Goal: Task Accomplishment & Management: Complete application form

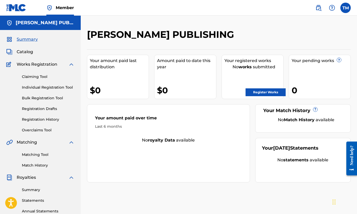
click at [258, 92] on link "Register Works" at bounding box center [266, 92] width 40 height 8
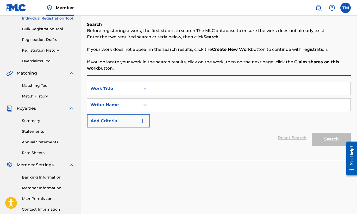
scroll to position [66, 0]
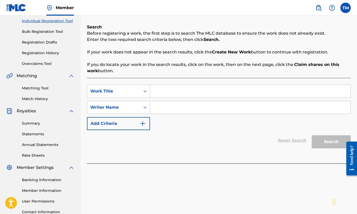
click at [242, 95] on input "Search Form" at bounding box center [250, 91] width 200 height 12
type input "B-Side"
click at [218, 109] on input "Search Form" at bounding box center [250, 107] width 200 height 12
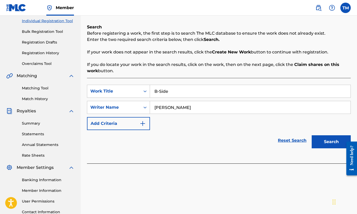
type input "[PERSON_NAME]"
click at [142, 122] on img "Search Form" at bounding box center [143, 123] width 6 height 6
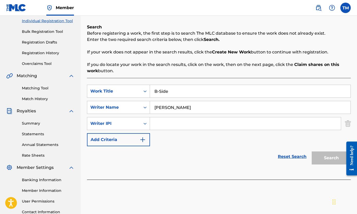
click at [144, 137] on img "Search Form" at bounding box center [143, 139] width 6 height 6
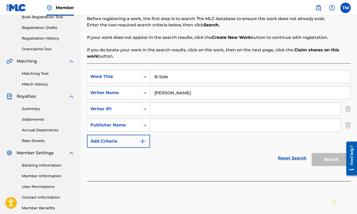
scroll to position [82, 0]
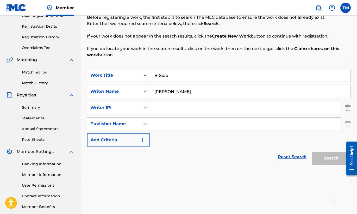
click at [247, 123] on input "Search Form" at bounding box center [245, 123] width 191 height 12
type input "[PERSON_NAME] Publishing"
click at [142, 140] on img "Search Form" at bounding box center [143, 140] width 6 height 6
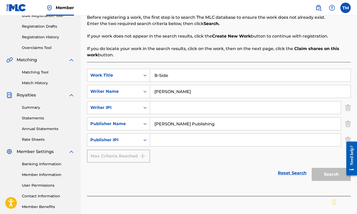
click at [141, 156] on div "Max Criteria Reached" at bounding box center [118, 155] width 63 height 13
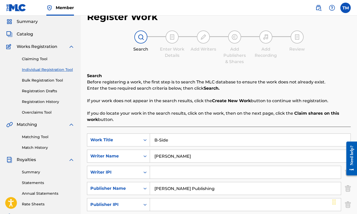
scroll to position [17, 0]
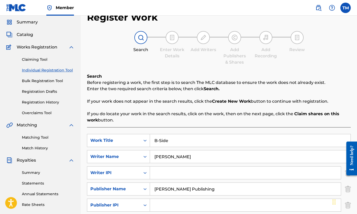
click at [215, 175] on input "Search Form" at bounding box center [245, 172] width 191 height 12
paste input "1255021199"
drag, startPoint x: 191, startPoint y: 174, endPoint x: 137, endPoint y: 168, distance: 54.0
click at [137, 168] on div "SearchWithCriteria6e60ba6f-4a68-484e-ba72-2fa2796a0fd8 Writer IPI 1255021199" at bounding box center [219, 172] width 264 height 13
paste input "340061316"
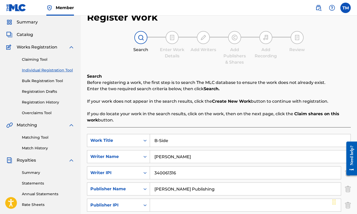
type input "340061316"
click at [206, 204] on input "Search Form" at bounding box center [245, 205] width 191 height 12
paste input "1255021199"
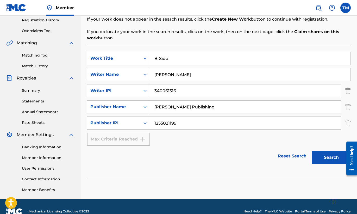
scroll to position [106, 0]
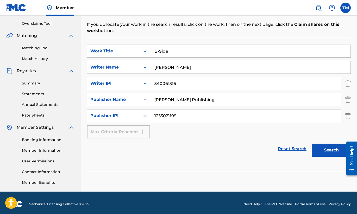
type input "1255021199"
click at [338, 150] on button "Search" at bounding box center [331, 149] width 39 height 13
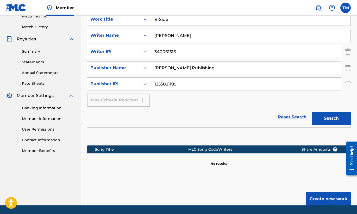
scroll to position [155, 0]
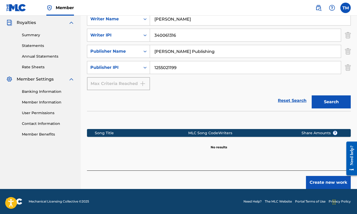
click at [320, 181] on button "Create new work" at bounding box center [328, 182] width 45 height 13
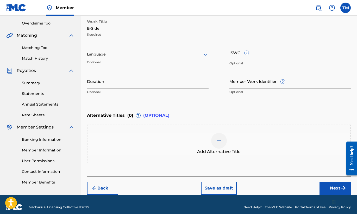
scroll to position [112, 0]
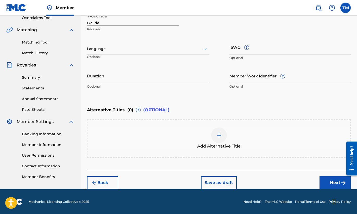
click at [161, 77] on input "Duration" at bounding box center [148, 75] width 122 height 15
type input "03:20"
click at [253, 122] on div "Add Alternative Title" at bounding box center [219, 138] width 264 height 39
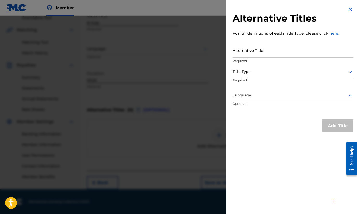
click at [310, 73] on div at bounding box center [292, 71] width 121 height 7
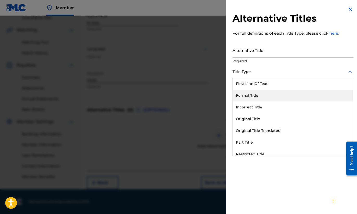
click at [284, 96] on div "Formal Title" at bounding box center [293, 96] width 120 height 12
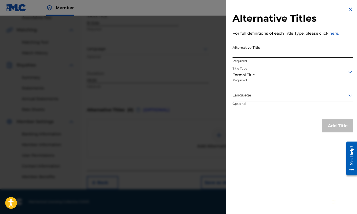
click at [276, 54] on input "Alternative Title" at bounding box center [292, 50] width 121 height 15
type input "b-side"
click at [333, 125] on button "Add Title" at bounding box center [337, 125] width 31 height 13
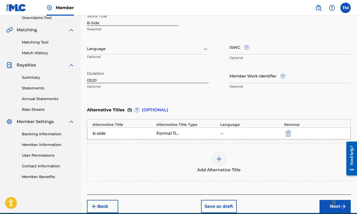
click at [289, 133] on img "submit" at bounding box center [288, 133] width 6 height 6
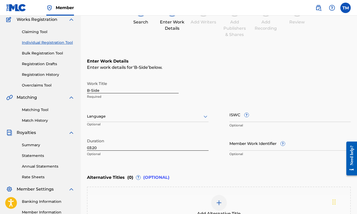
scroll to position [35, 0]
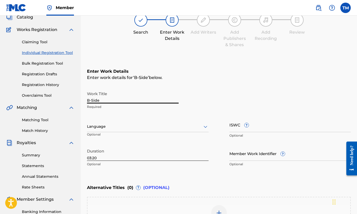
drag, startPoint x: 93, startPoint y: 99, endPoint x: 85, endPoint y: 99, distance: 7.5
click at [85, 99] on div "Register Work Search Enter Work Details Add Writers Add Publishers & Shares Add…" at bounding box center [219, 130] width 276 height 273
type input "b-side"
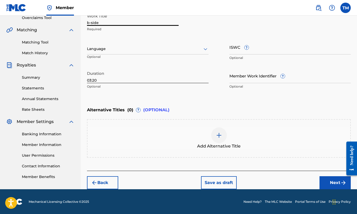
click at [329, 180] on button "Next" at bounding box center [334, 182] width 31 height 13
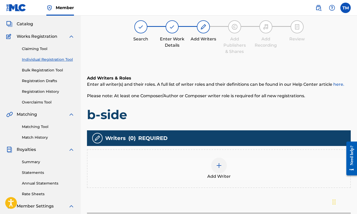
scroll to position [109, 0]
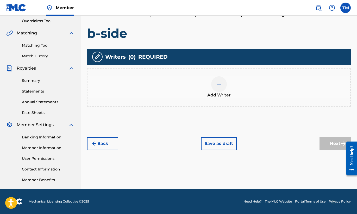
click at [217, 90] on div at bounding box center [219, 84] width 16 height 16
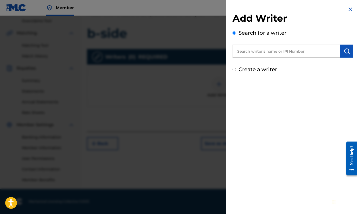
click at [272, 53] on input "text" at bounding box center [286, 51] width 108 height 13
paste input "340061316"
type input "340061316"
click at [346, 50] on img "submit" at bounding box center [347, 51] width 6 height 6
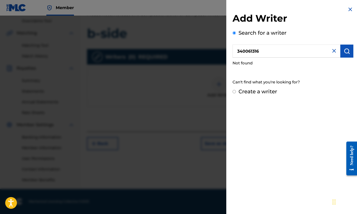
click at [234, 92] on input "Create a writer" at bounding box center [233, 91] width 3 height 3
radio input "false"
radio input "true"
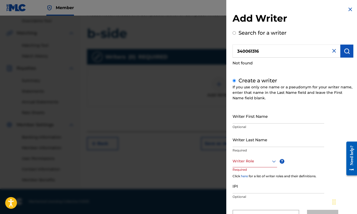
click at [262, 119] on input "Writer First Name" at bounding box center [278, 116] width 92 height 15
type input "[PERSON_NAME]"
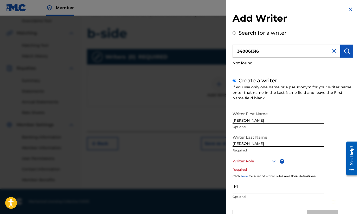
click at [269, 138] on input "[PERSON_NAME]" at bounding box center [278, 139] width 92 height 15
click at [329, 124] on div "Writer First Name [PERSON_NAME] Optional Writer Last Name [PERSON_NAME] Require…" at bounding box center [292, 166] width 121 height 114
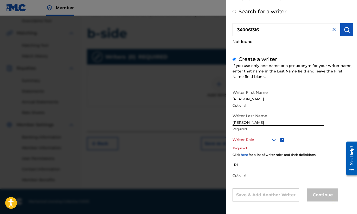
click at [273, 146] on div "Writer Role" at bounding box center [254, 140] width 45 height 12
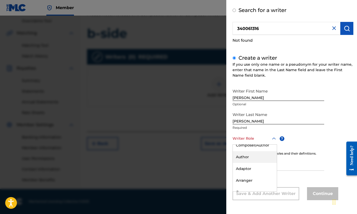
scroll to position [0, 0]
click at [256, 150] on div "Composer/Author" at bounding box center [255, 150] width 44 height 12
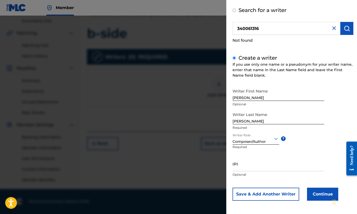
click at [274, 165] on input "IPI" at bounding box center [278, 163] width 92 height 15
paste input "340061316"
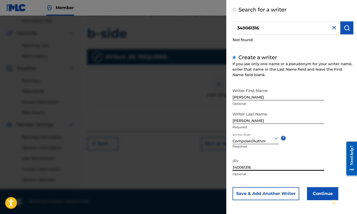
type input "340061316"
click at [324, 194] on button "Continue" at bounding box center [322, 193] width 31 height 13
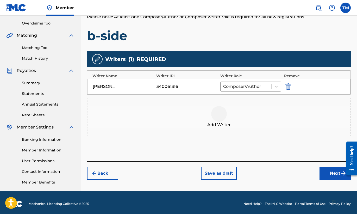
scroll to position [109, 0]
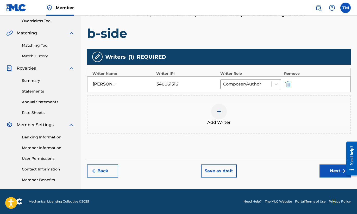
click at [336, 168] on button "Next" at bounding box center [334, 170] width 31 height 13
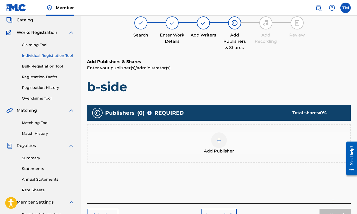
scroll to position [23, 0]
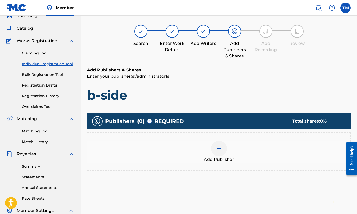
click at [218, 148] on img at bounding box center [219, 148] width 6 height 6
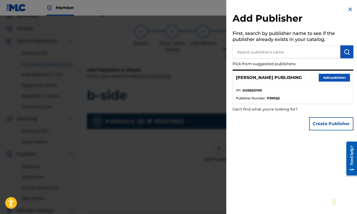
click at [326, 78] on button "Add publisher" at bounding box center [334, 78] width 31 height 8
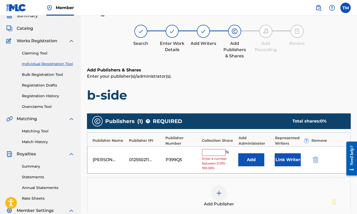
click at [216, 154] on input "text" at bounding box center [213, 152] width 23 height 7
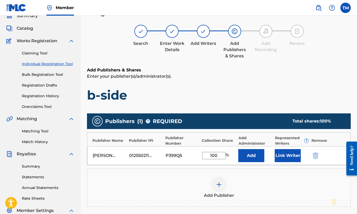
type input "100"
click at [249, 157] on button "Add" at bounding box center [251, 155] width 26 height 13
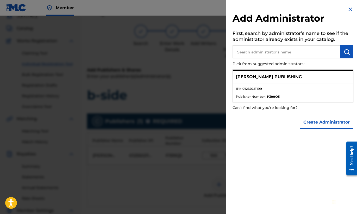
click at [286, 92] on li "IPI : 01255021199" at bounding box center [293, 90] width 114 height 8
click at [329, 123] on button "Create Administrator" at bounding box center [327, 122] width 54 height 13
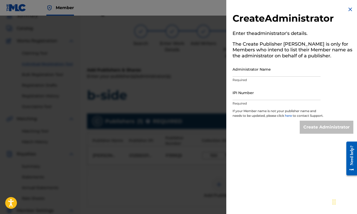
click at [294, 74] on input "Administrator Name" at bounding box center [276, 69] width 88 height 15
click at [348, 11] on img at bounding box center [350, 9] width 6 height 6
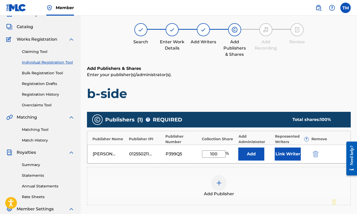
scroll to position [109, 0]
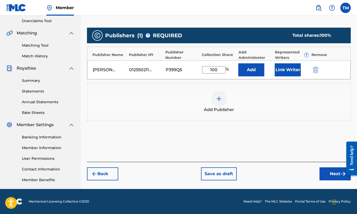
click at [331, 170] on button "Next" at bounding box center [334, 173] width 31 height 13
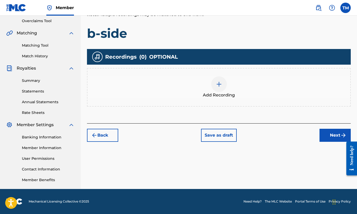
click at [217, 79] on div at bounding box center [219, 84] width 16 height 16
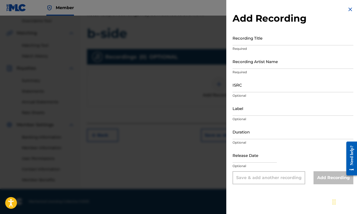
click at [254, 128] on input "Duration" at bounding box center [292, 131] width 121 height 15
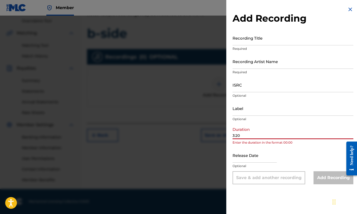
type input "3:20"
click at [258, 110] on input "Label" at bounding box center [292, 108] width 121 height 15
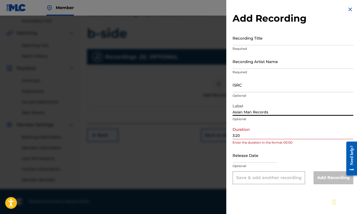
type input "Asian Man Records"
click at [275, 86] on input "ISRC" at bounding box center [292, 84] width 121 height 15
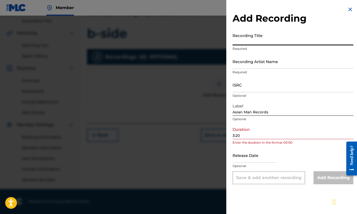
click at [268, 42] on input "Recording Title" at bounding box center [292, 37] width 121 height 15
type input "b-side"
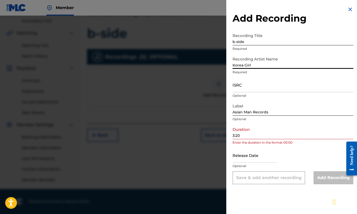
type input "Korea Girl"
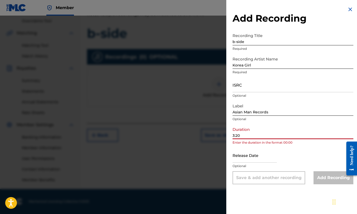
click at [233, 135] on input "3:20" at bounding box center [292, 131] width 121 height 15
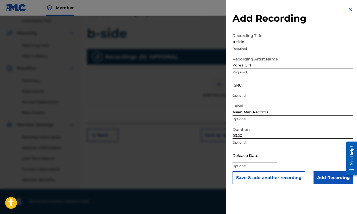
type input "03:20"
click at [267, 161] on input "text" at bounding box center [254, 155] width 44 height 15
select select "7"
select select "2025"
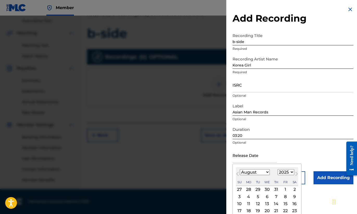
click at [284, 149] on div "Release Date Previous Month Next Month August [DATE] February March April May J…" at bounding box center [292, 159] width 121 height 23
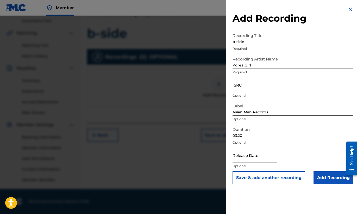
click at [337, 178] on input "Add Recording" at bounding box center [333, 177] width 40 height 13
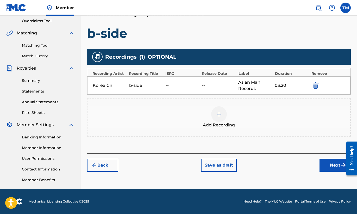
click at [333, 165] on button "Next" at bounding box center [334, 165] width 31 height 13
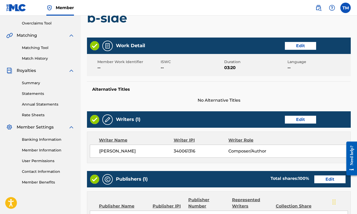
scroll to position [238, 0]
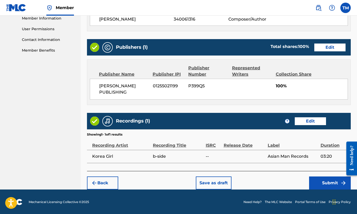
click at [326, 185] on button "Submit" at bounding box center [330, 182] width 42 height 13
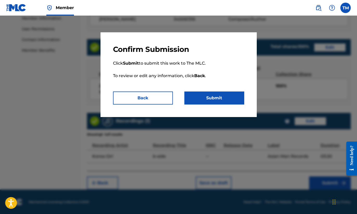
click at [214, 97] on button "Submit" at bounding box center [214, 97] width 60 height 13
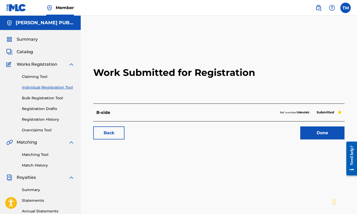
click at [312, 133] on link "Done" at bounding box center [322, 132] width 44 height 13
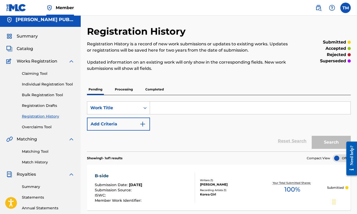
scroll to position [3, 0]
click at [231, 107] on input "Search Form" at bounding box center [250, 107] width 200 height 12
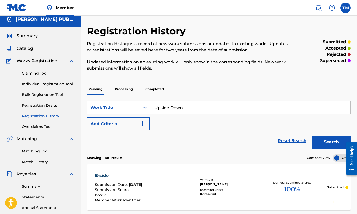
type input "Upside Down"
click at [144, 123] on img "Search Form" at bounding box center [143, 124] width 6 height 6
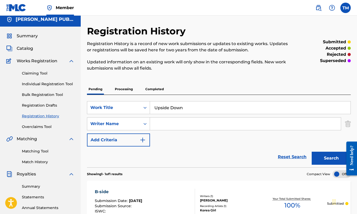
click at [165, 122] on input "Search Form" at bounding box center [245, 123] width 191 height 12
type input "[PERSON_NAME]"
click at [144, 141] on img "Search Form" at bounding box center [143, 140] width 6 height 6
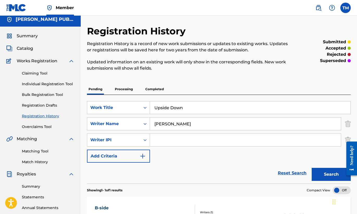
click at [172, 139] on input "Search Form" at bounding box center [245, 140] width 191 height 12
paste input "1556824"
type input "1556824"
click at [142, 156] on img "Search Form" at bounding box center [143, 156] width 6 height 6
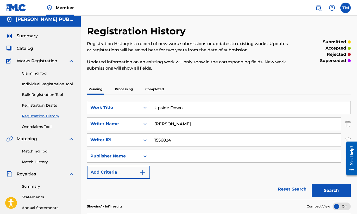
click at [167, 154] on input "Search Form" at bounding box center [245, 156] width 191 height 12
type input "[PERSON_NAME] Publishing"
click at [142, 171] on img "Search Form" at bounding box center [143, 172] width 6 height 6
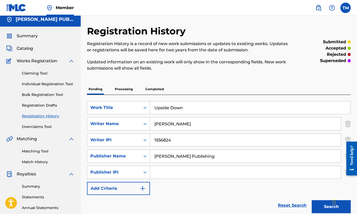
click at [190, 173] on input "Search Form" at bounding box center [245, 172] width 191 height 12
paste input "1255021199"
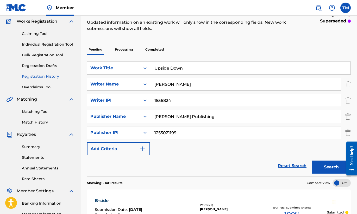
scroll to position [81, 0]
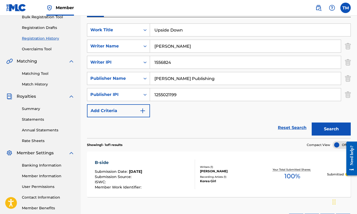
type input "1255021199"
click at [142, 111] on img "Search Form" at bounding box center [143, 111] width 6 height 6
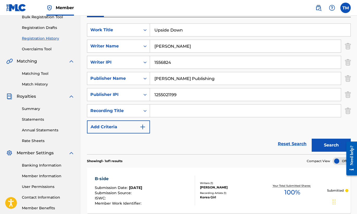
click at [166, 111] on input "Search Form" at bounding box center [245, 110] width 191 height 12
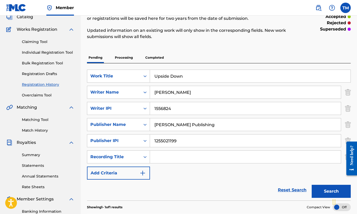
scroll to position [33, 0]
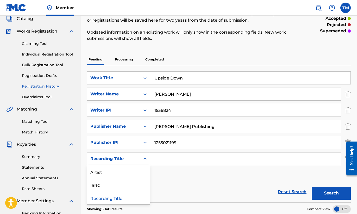
click at [110, 158] on div "Recording Title" at bounding box center [113, 158] width 47 height 6
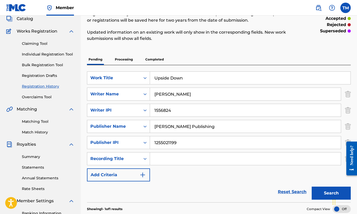
click at [110, 158] on div "Recording Title" at bounding box center [113, 158] width 47 height 6
click at [165, 159] on input "Search Form" at bounding box center [245, 158] width 191 height 12
type input "Korea Girl"
click at [141, 173] on img "Search Form" at bounding box center [143, 175] width 6 height 6
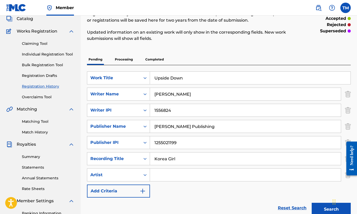
click at [172, 172] on input "Search Form" at bounding box center [245, 174] width 191 height 12
type input "Korea Girl"
click at [213, 158] on input "Korea Girl" at bounding box center [245, 158] width 191 height 12
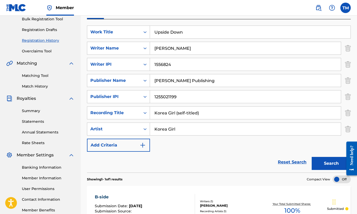
scroll to position [80, 0]
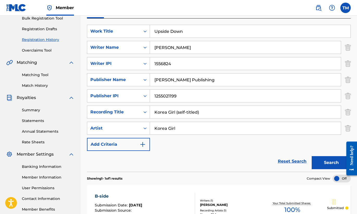
type input "Korea Girl (self-titled)"
click at [147, 146] on button "Add Criteria" at bounding box center [118, 144] width 63 height 13
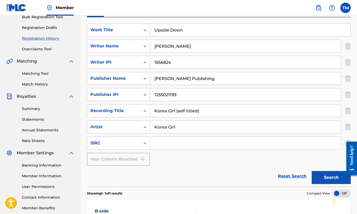
scroll to position [107, 0]
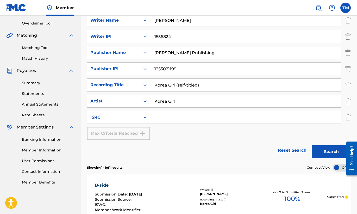
click at [190, 116] on input "Search Form" at bounding box center [245, 117] width 191 height 12
paste input "USB750404004"
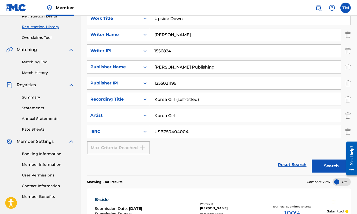
scroll to position [82, 0]
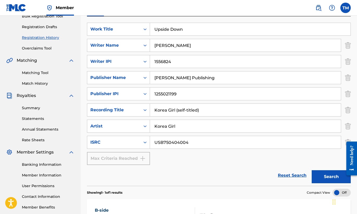
type input "USB750404004"
click at [325, 173] on button "Search" at bounding box center [331, 176] width 39 height 13
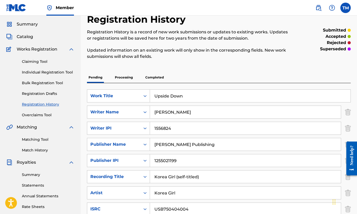
scroll to position [14, 0]
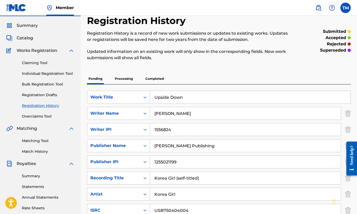
click at [45, 63] on link "Claiming Tool" at bounding box center [48, 62] width 53 height 5
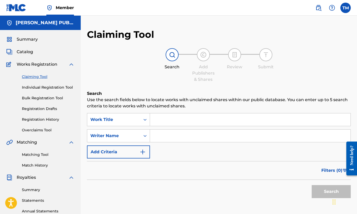
click at [53, 87] on link "Individual Registration Tool" at bounding box center [48, 87] width 53 height 5
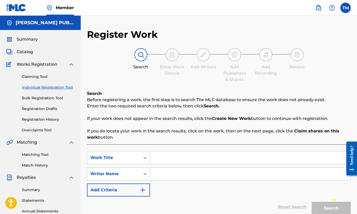
click at [33, 41] on span "Summary" at bounding box center [27, 39] width 21 height 6
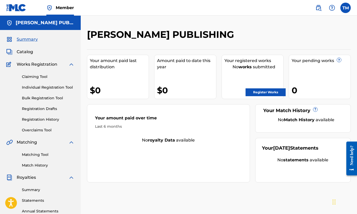
click at [41, 76] on link "Claiming Tool" at bounding box center [48, 76] width 53 height 5
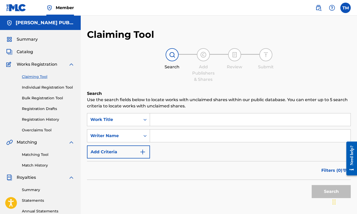
click at [188, 120] on input "Search Form" at bounding box center [250, 119] width 200 height 12
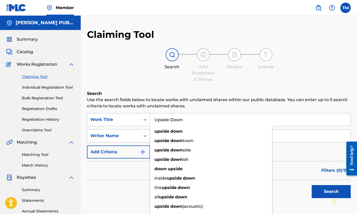
type input "Upside Down"
click at [187, 79] on div "Search Add Publishers & Shares Review Submit" at bounding box center [219, 65] width 264 height 34
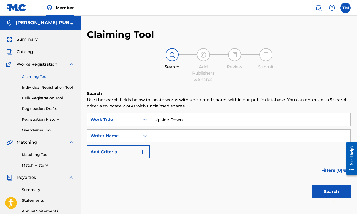
click at [181, 136] on input "Search Form" at bounding box center [250, 135] width 200 height 12
type input "[PERSON_NAME]"
click at [141, 153] on img "Search Form" at bounding box center [143, 152] width 6 height 6
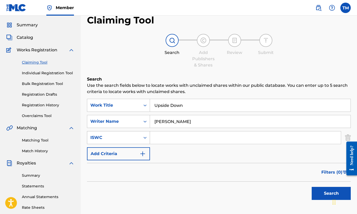
click at [99, 144] on div "ISWC" at bounding box center [118, 137] width 63 height 13
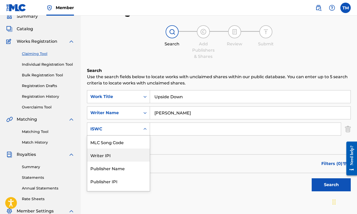
click at [340, 48] on div "Search Add Publishers & Shares Review Submit" at bounding box center [219, 42] width 264 height 34
